Goal: Feedback & Contribution: Submit feedback/report problem

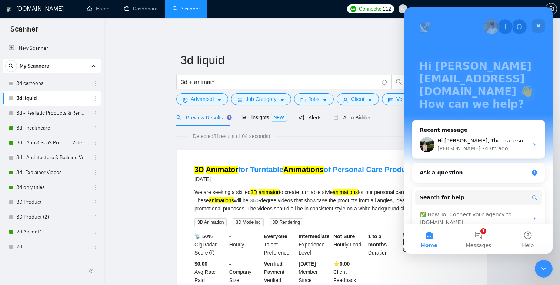
scroll to position [62, 0]
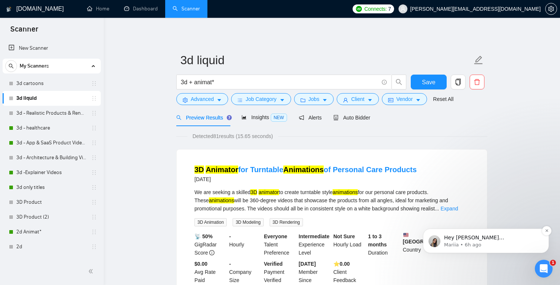
click at [484, 236] on span "Hey [PERSON_NAME][EMAIL_ADDRESS][DOMAIN_NAME], Looks like your Upwork agency An…" at bounding box center [490, 285] width 93 height 102
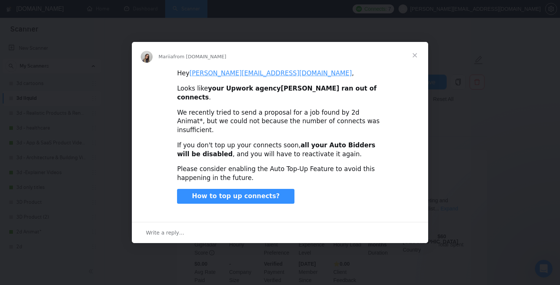
click at [201, 222] on div "Write a reply…" at bounding box center [280, 232] width 296 height 21
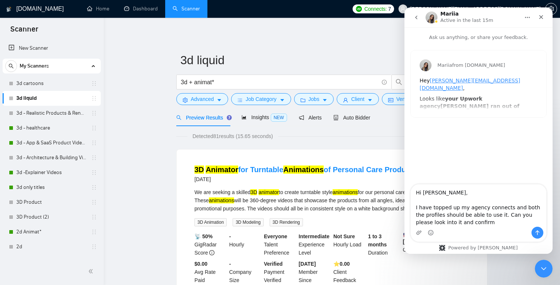
type textarea "Hi [PERSON_NAME], I have topped up my agency connects and both the profiles sho…"
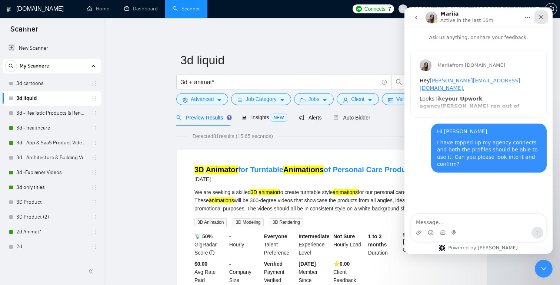
click at [540, 17] on icon "Close" at bounding box center [541, 17] width 6 height 6
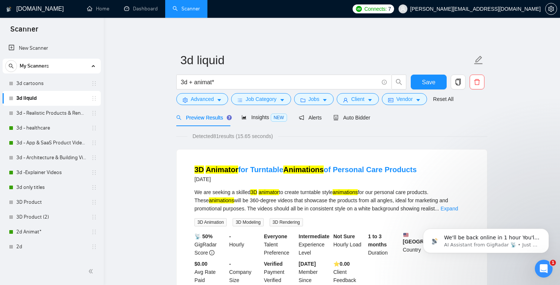
scroll to position [24, 0]
click at [485, 241] on p "AI Assistant from GigRadar 📡 • Just now" at bounding box center [492, 244] width 96 height 7
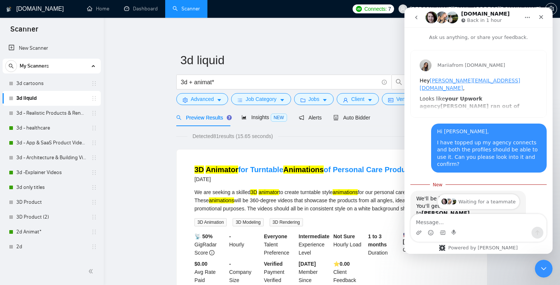
scroll to position [36, 0]
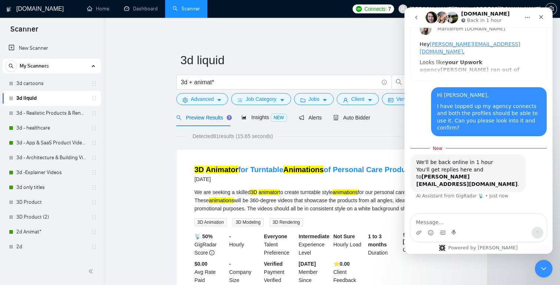
click at [418, 14] on button "go back" at bounding box center [416, 17] width 14 height 14
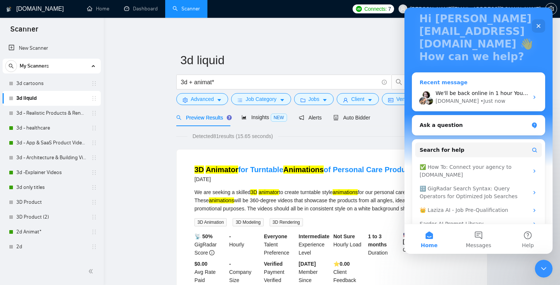
scroll to position [62, 0]
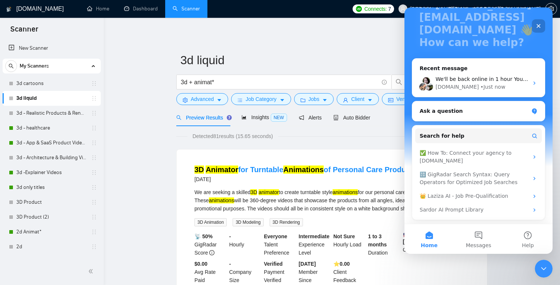
click at [541, 30] on div "Close" at bounding box center [538, 25] width 13 height 13
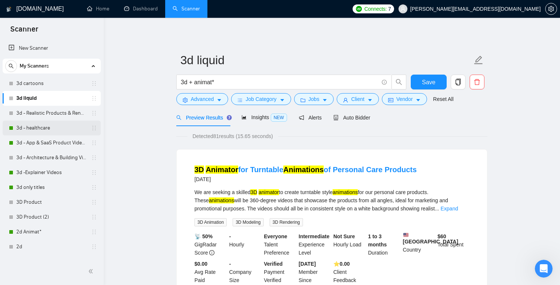
click at [49, 127] on link "3d - healthcare" at bounding box center [51, 127] width 70 height 15
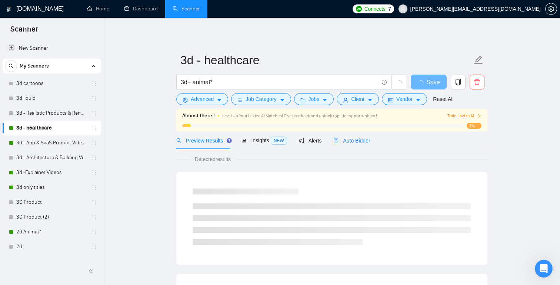
click at [359, 138] on span "Auto Bidder" at bounding box center [351, 140] width 37 height 6
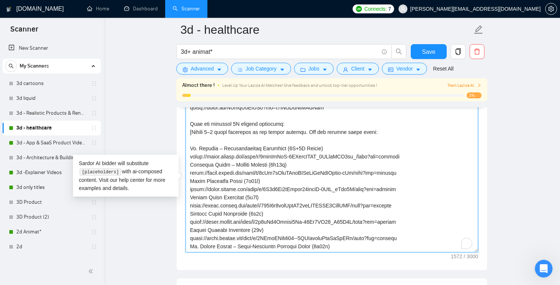
scroll to position [49, 0]
drag, startPoint x: 311, startPoint y: 142, endPoint x: 235, endPoint y: 140, distance: 75.2
click at [235, 140] on textarea "Cover letter template:" at bounding box center [332, 168] width 293 height 167
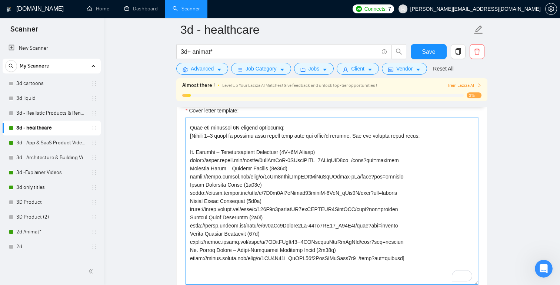
scroll to position [70, 0]
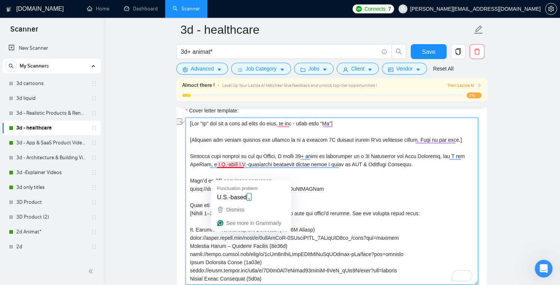
drag, startPoint x: 263, startPoint y: 175, endPoint x: 238, endPoint y: 175, distance: 25.6
click at [237, 175] on textarea "Cover letter template:" at bounding box center [332, 200] width 293 height 167
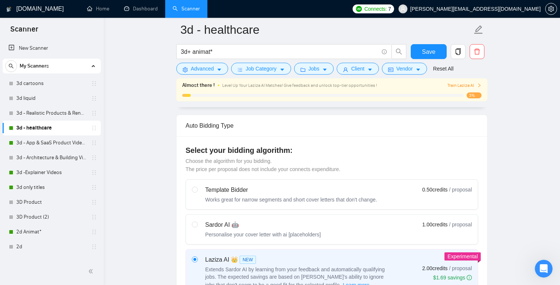
scroll to position [0, 0]
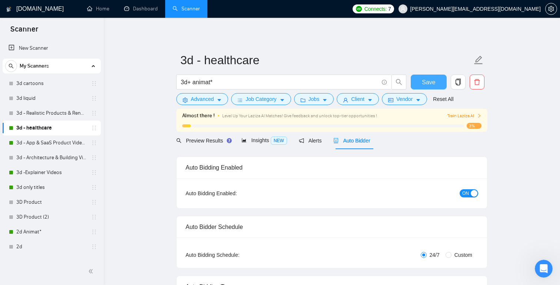
type textarea "[Lor "Ip" dol sit a cons ad elits do eius, te inc - utlab etdo "Ma"] [Aliquaen …"
click at [431, 79] on span "Save" at bounding box center [428, 81] width 13 height 9
click at [52, 139] on link "3d - App & SaaS Product Videos" at bounding box center [51, 142] width 70 height 15
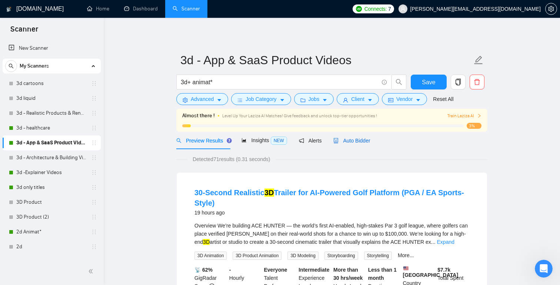
click at [345, 143] on span "Auto Bidder" at bounding box center [351, 140] width 37 height 6
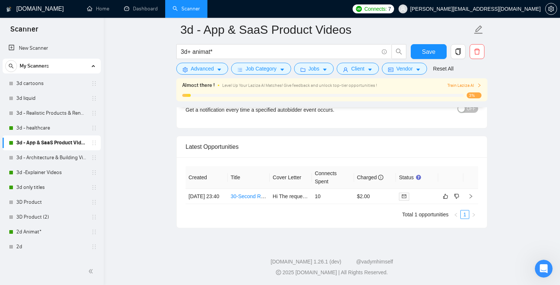
scroll to position [1860, 0]
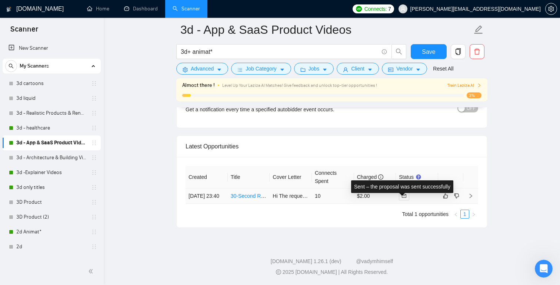
click at [407, 192] on span at bounding box center [404, 196] width 10 height 8
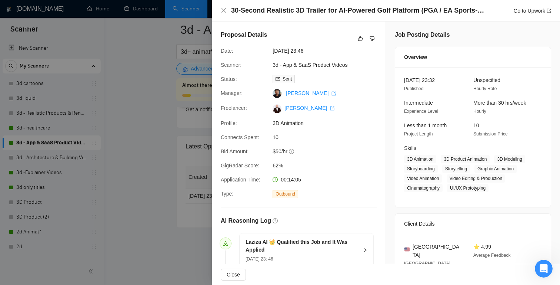
click at [129, 64] on div at bounding box center [280, 142] width 560 height 285
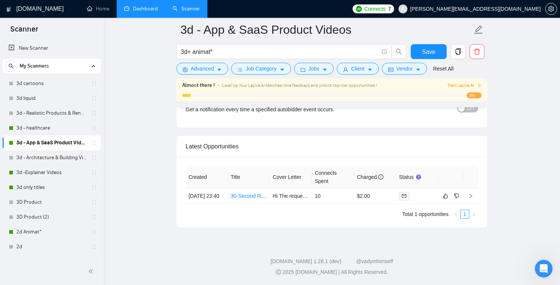
click at [145, 10] on link "Dashboard" at bounding box center [141, 9] width 34 height 6
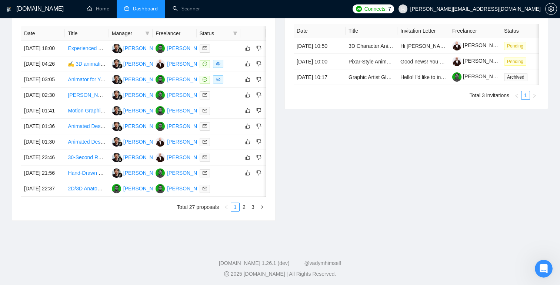
scroll to position [304, 0]
click at [261, 129] on icon "dislike" at bounding box center [258, 126] width 5 height 6
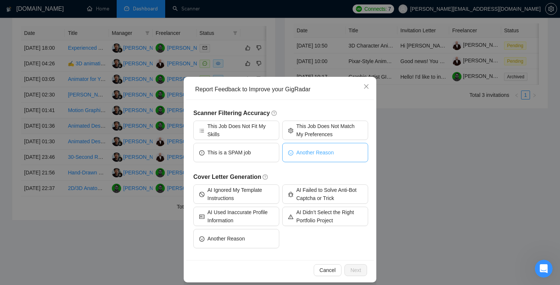
scroll to position [11, 0]
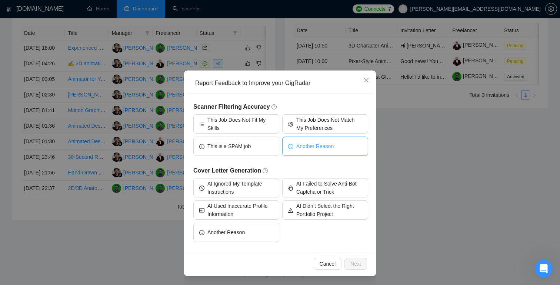
click at [310, 142] on span "Another Reason" at bounding box center [314, 146] width 37 height 8
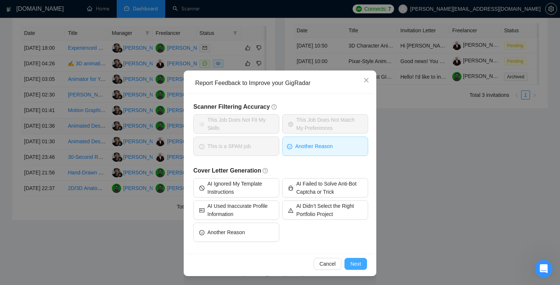
click at [361, 262] on button "Next" at bounding box center [356, 264] width 23 height 12
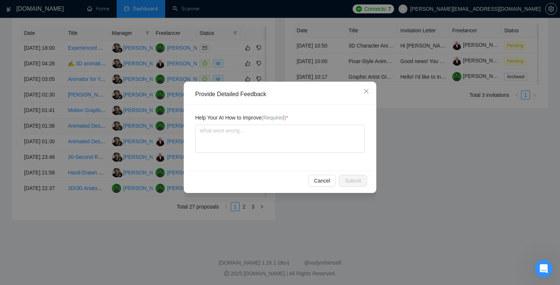
scroll to position [0, 0]
click at [261, 137] on textarea "To enrich screen reader interactions, please activate Accessibility in Grammarl…" at bounding box center [280, 139] width 170 height 28
type textarea "T"
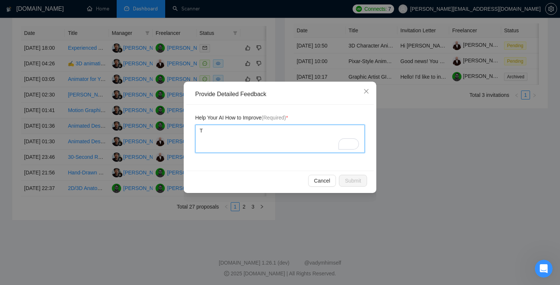
type textarea "Th"
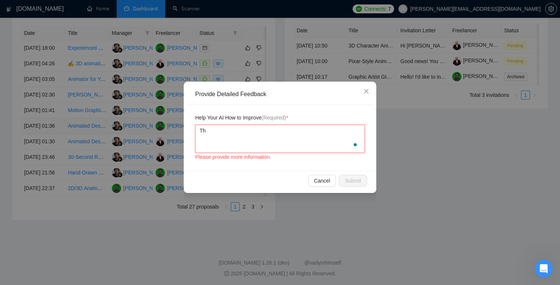
type textarea "Thi"
type textarea "This"
type textarea "Thi"
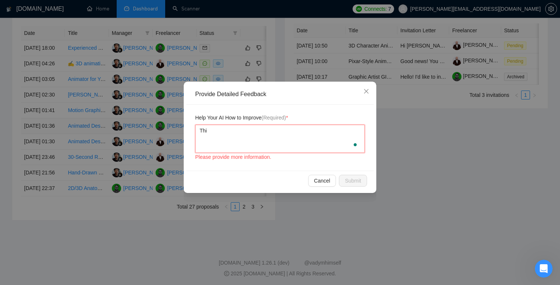
type textarea "Th"
type textarea "T"
type textarea "S"
type textarea "So"
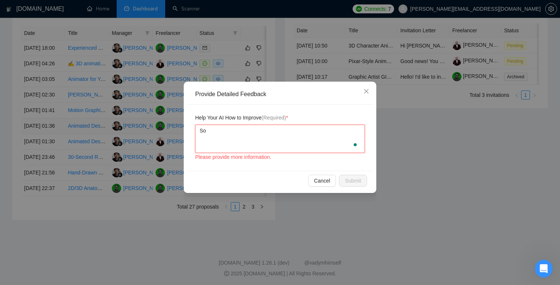
type textarea "So t"
type textarea "So th"
type textarea "So the"
type textarea "So they"
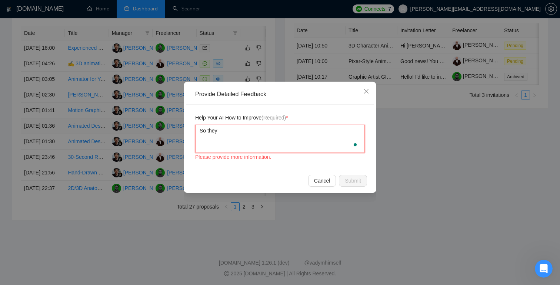
type textarea "So they a"
type textarea "So they al"
type textarea "So they alr"
type textarea "So they alre"
type textarea "So they alrea"
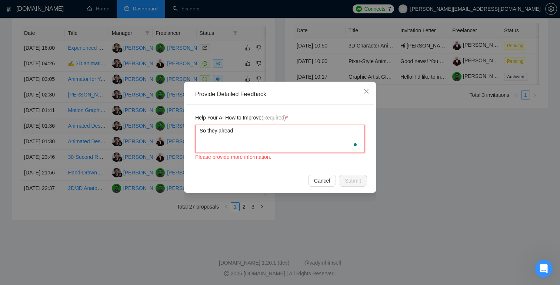
type textarea "So they already"
type textarea "So they already s"
type textarea "So they already su"
type textarea "So they already sub"
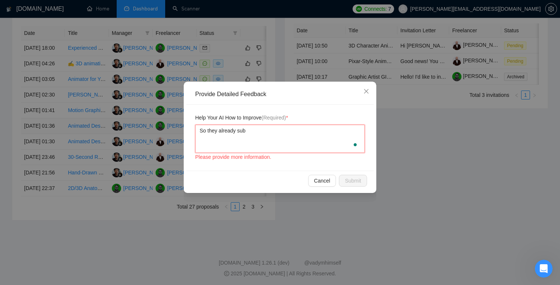
type textarea "So they already subm"
type textarea "So they already submi"
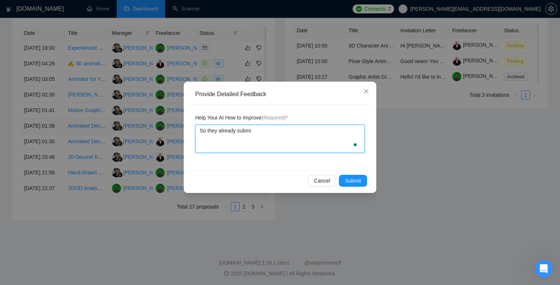
type textarea "So they already submit"
type textarea "So they already submitt"
type textarea "So they already submitte"
type textarea "So they already submitted"
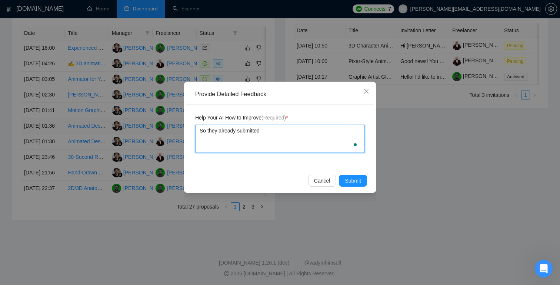
type textarea "So they already submitted a"
type textarea "So they already submitted a b"
type textarea "So they already submitted a bi"
type textarea "So they already submitted a bid"
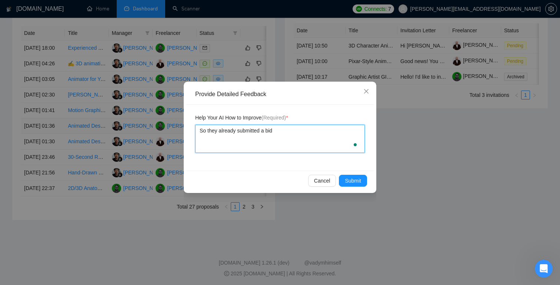
type textarea "So they already submitted a bid"
type textarea "So they already submitted a bid f"
type textarea "So they already submitted a bid fr"
type textarea "So they already submitted a bid from"
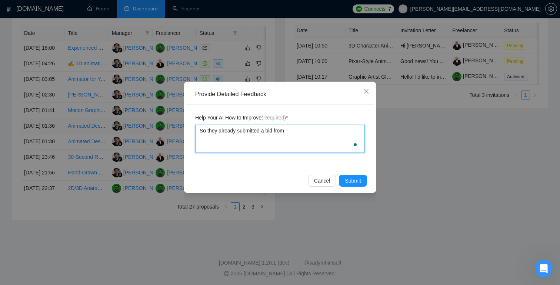
type textarea "So they already submitted a bid from m"
type textarea "So they already submitted a bid from my"
type textarea "S"
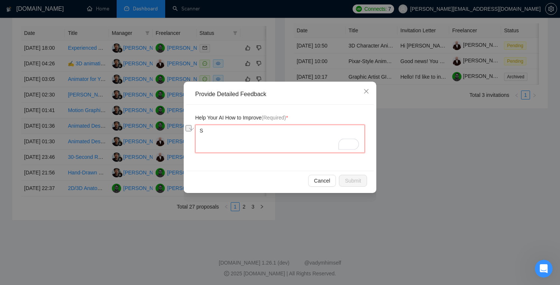
type textarea "So"
type textarea "So t"
type textarea "So th"
type textarea "So t"
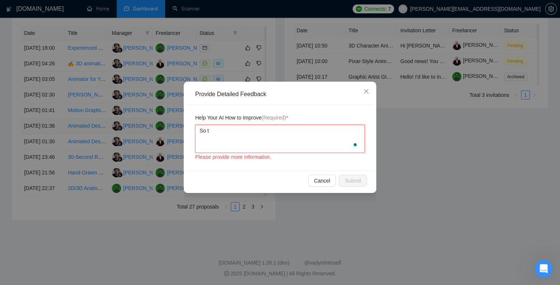
type textarea "So"
type textarea "S"
type textarea "Y"
type textarea "Yo"
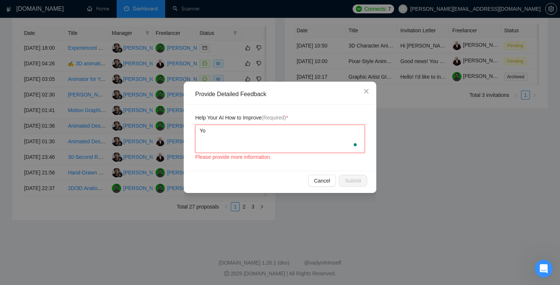
type textarea "You"
type textarea "You s"
type textarea "You su"
type textarea "You subm"
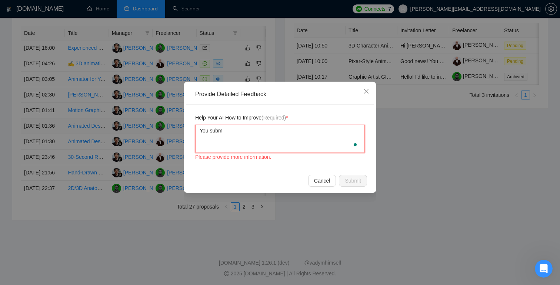
type textarea "You submi"
type textarea "You submit"
type textarea "You submitt"
type textarea "You submitted"
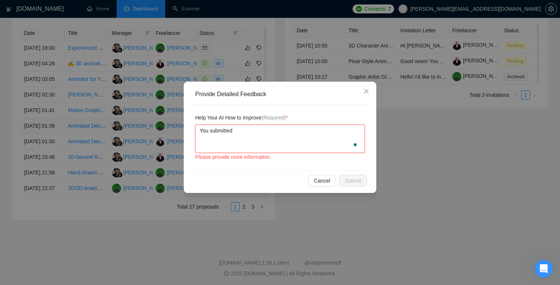
type textarea "You submitted t"
type textarea "You submitted tw"
type textarea "You submitted two"
type textarea "You submitted two bi"
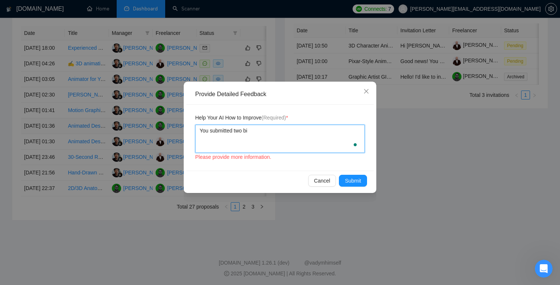
type textarea "You submitted two bid"
type textarea "You submitted two bids"
type textarea "You submitted two bids f"
type textarea "You submitted two bids fr"
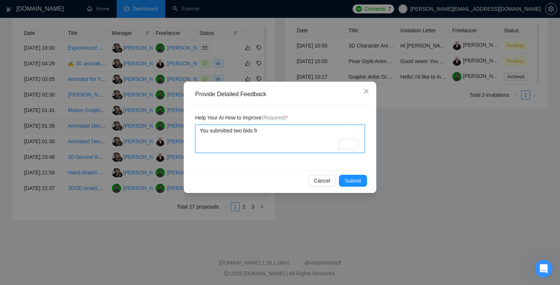
type textarea "You submitted two bids fro"
type textarea "You submitted two bids from"
type textarea "You submitted two bids from t"
type textarea "You submitted two bids from tw"
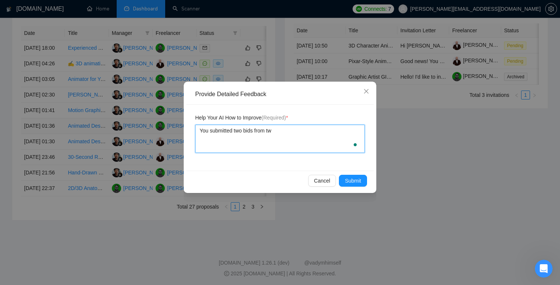
type textarea "You submitted two bids from two"
type textarea "You submitted two bids from two d"
type textarea "You submitted two bids from two di"
type textarea "You submitted two bids from two dif"
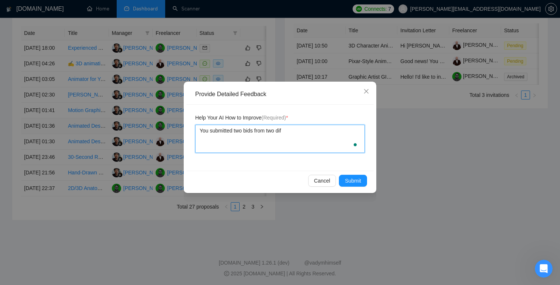
type textarea "You submitted two bids from two diff"
type textarea "You submitted two bids from two diffe"
type textarea "You submitted two bids from two differ"
type textarea "You submitted two bids from two differe"
type textarea "You submitted two bids from two different"
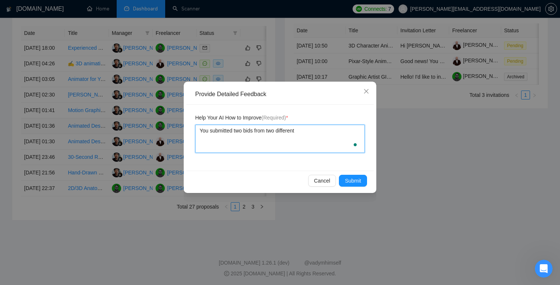
type textarea "You submitted two bids from two different"
type textarea "You submitted two bids from two different p"
type textarea "You submitted two bids from two different pr"
click at [235, 137] on textarea "You submitted two bids from two different profiles, hence wasting my credits." at bounding box center [280, 139] width 170 height 28
click at [319, 131] on textarea "You submitted two bids from two different profiles, hence wasting my credits." at bounding box center [280, 139] width 170 height 28
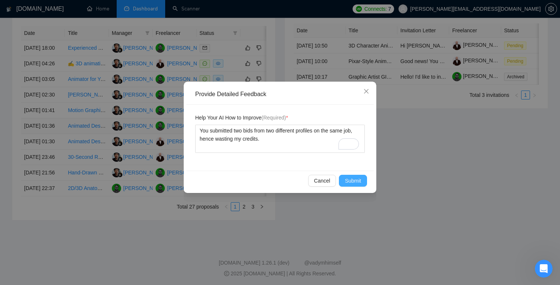
click at [347, 177] on span "Submit" at bounding box center [353, 180] width 16 height 8
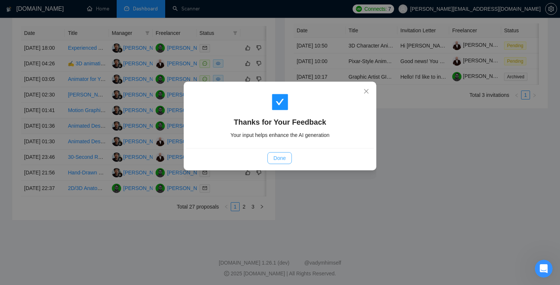
click at [276, 155] on span "Done" at bounding box center [279, 158] width 12 height 8
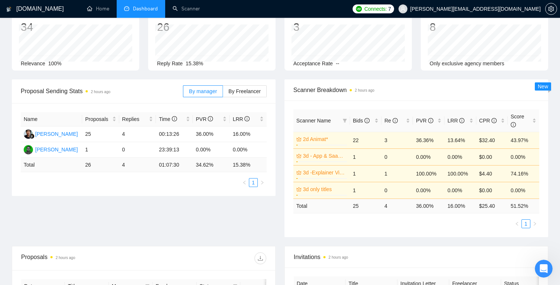
scroll to position [47, 0]
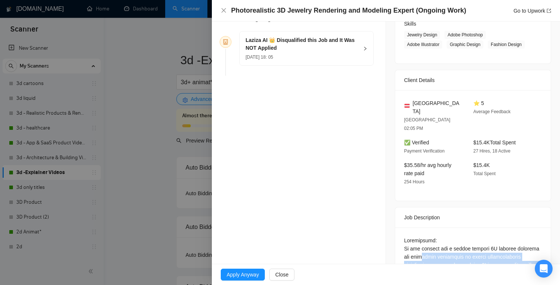
scroll to position [125, 0]
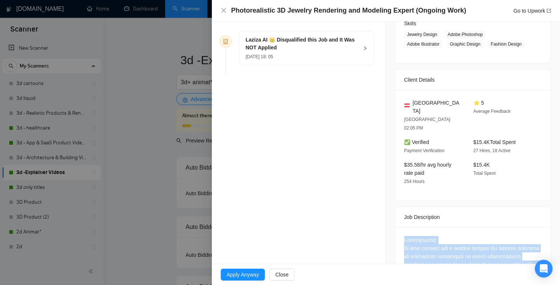
drag, startPoint x: 476, startPoint y: 239, endPoint x: 402, endPoint y: 228, distance: 75.1
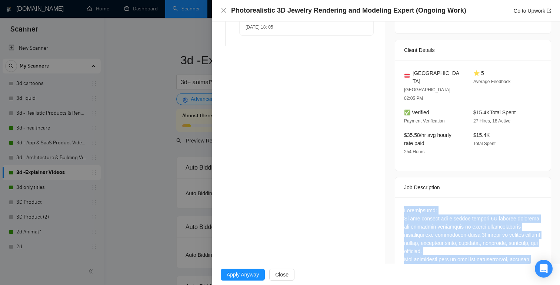
scroll to position [154, 0]
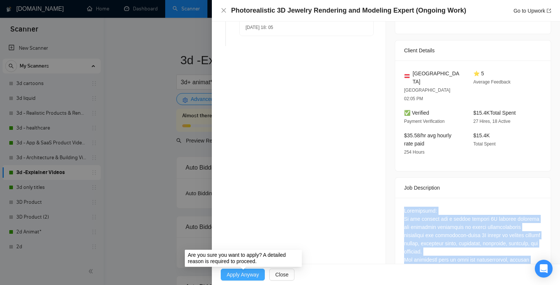
click at [245, 271] on span "Apply Anyway" at bounding box center [243, 274] width 32 height 8
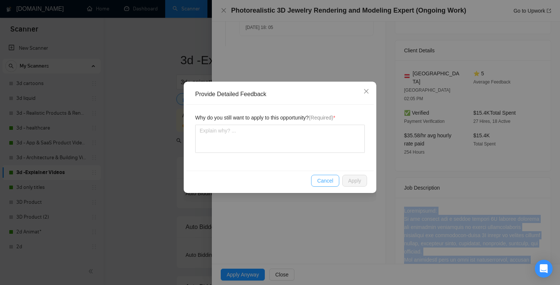
click at [330, 178] on span "Cancel" at bounding box center [325, 180] width 16 height 8
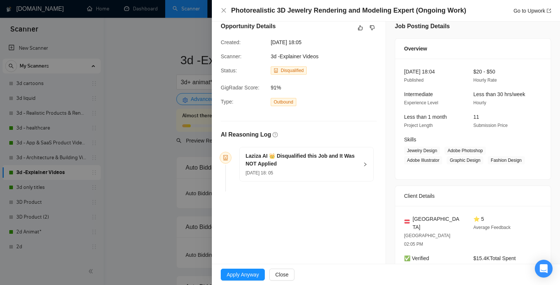
scroll to position [1, 0]
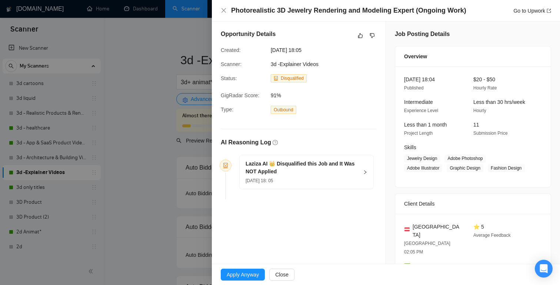
click at [365, 172] on icon "right" at bounding box center [365, 172] width 2 height 4
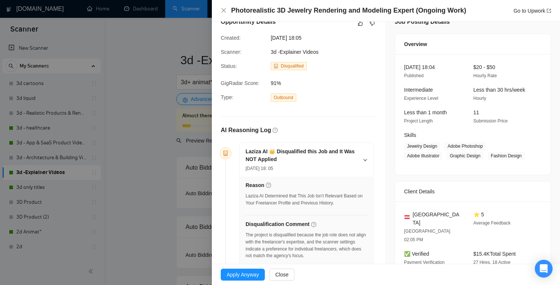
scroll to position [0, 0]
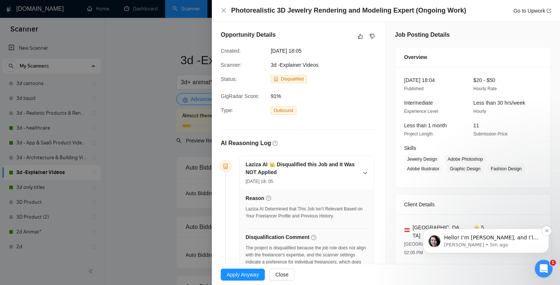
click at [491, 244] on p "Iryna • 5m ago" at bounding box center [492, 244] width 96 height 7
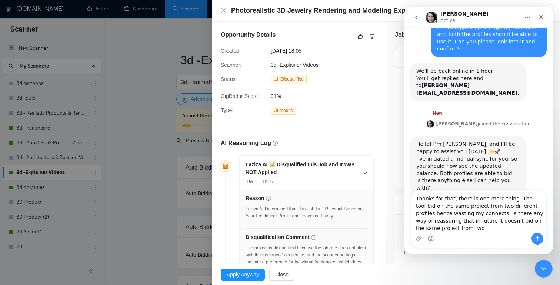
scroll to position [115, 0]
type textarea "Thanks for that, there is one more thing. The tool bid on the same project from…"
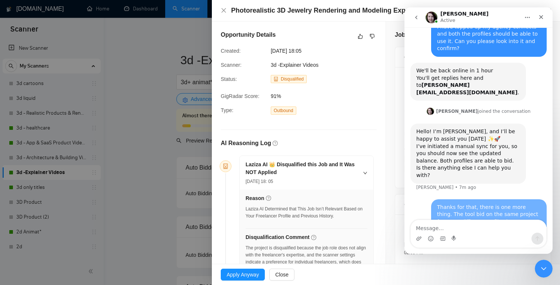
scroll to position [131, 0]
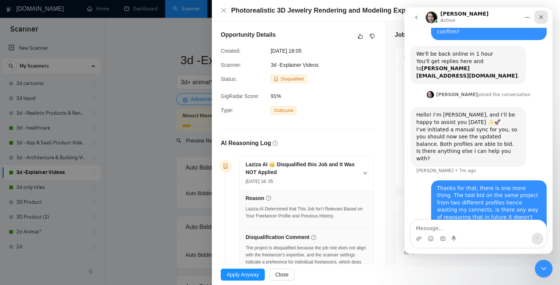
click at [541, 18] on icon "Close" at bounding box center [541, 17] width 6 height 6
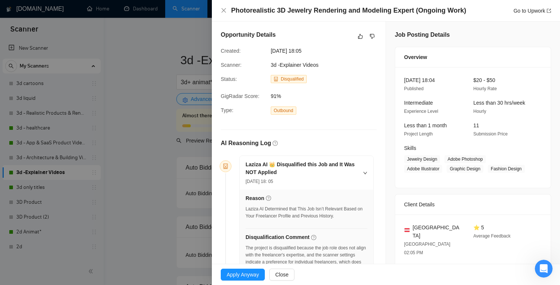
click at [172, 159] on div at bounding box center [280, 142] width 560 height 285
